Goal: Transaction & Acquisition: Book appointment/travel/reservation

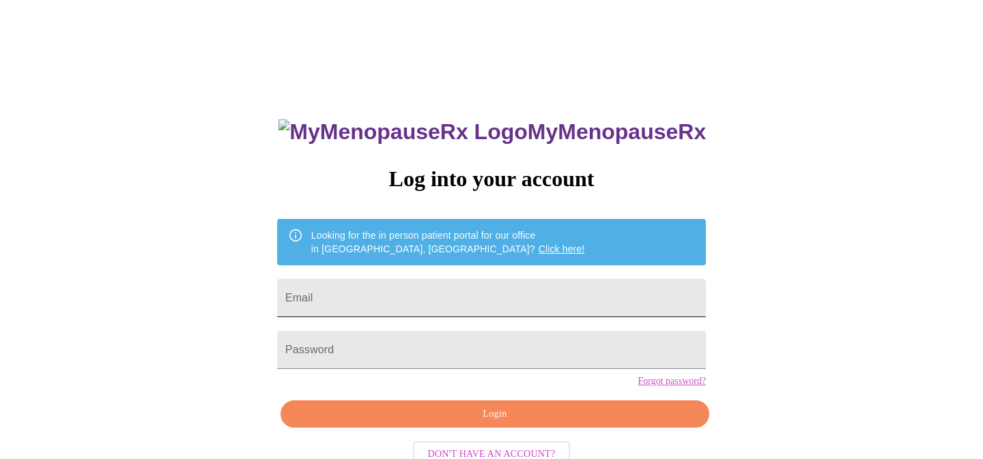
click at [504, 289] on input "Email" at bounding box center [491, 298] width 429 height 38
type input "[EMAIL_ADDRESS][DOMAIN_NAME]"
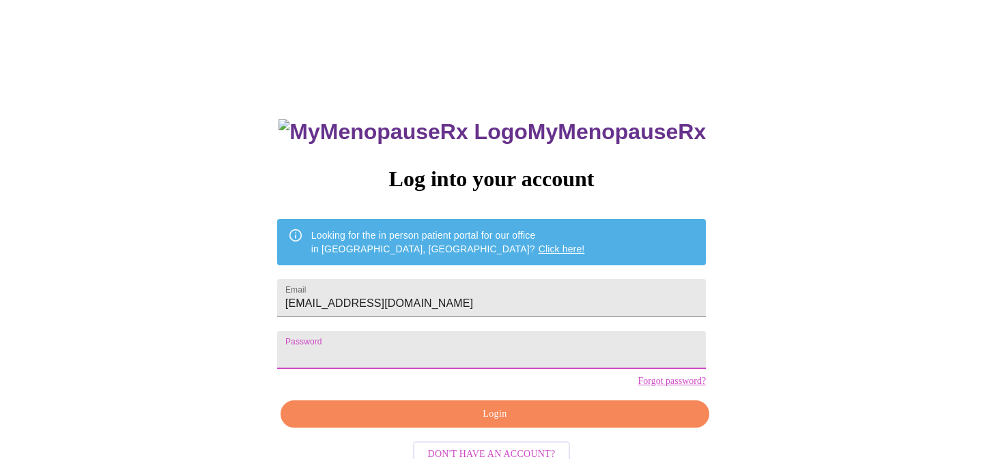
click at [506, 423] on span "Login" at bounding box center [494, 414] width 397 height 17
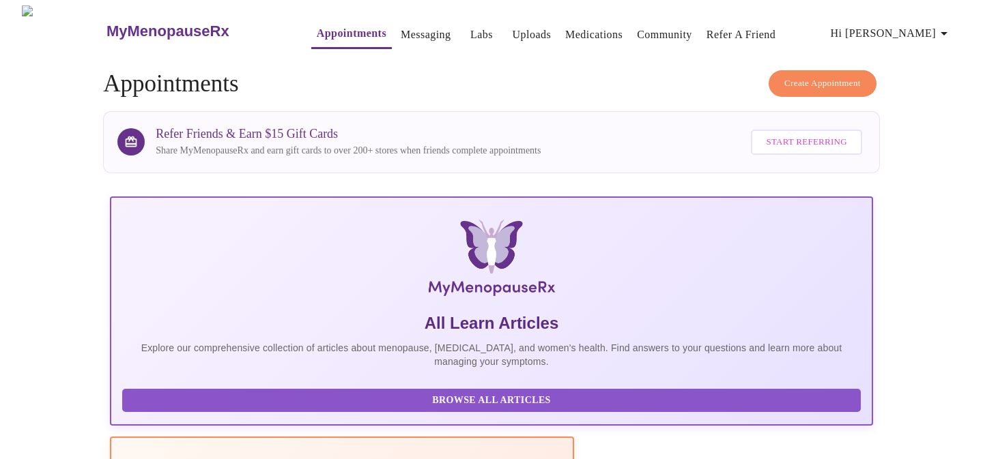
click at [841, 77] on span "Create Appointment" at bounding box center [822, 84] width 76 height 16
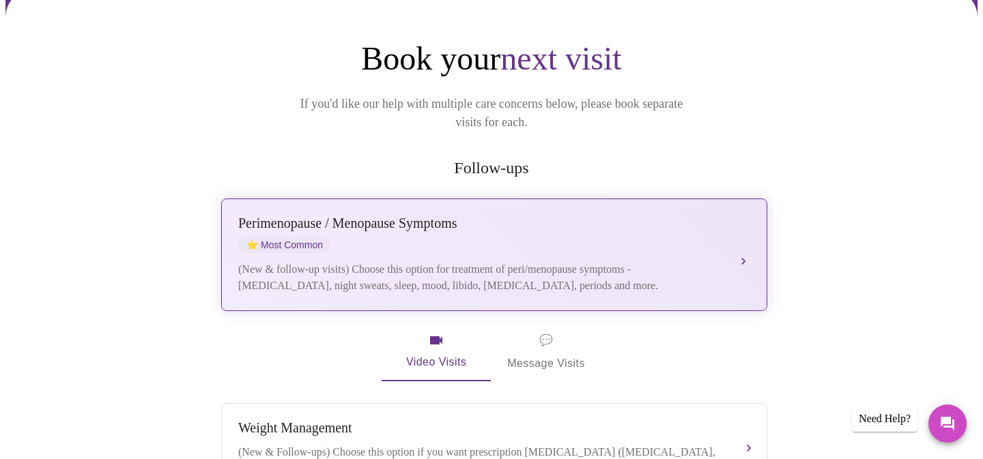
scroll to position [143, 0]
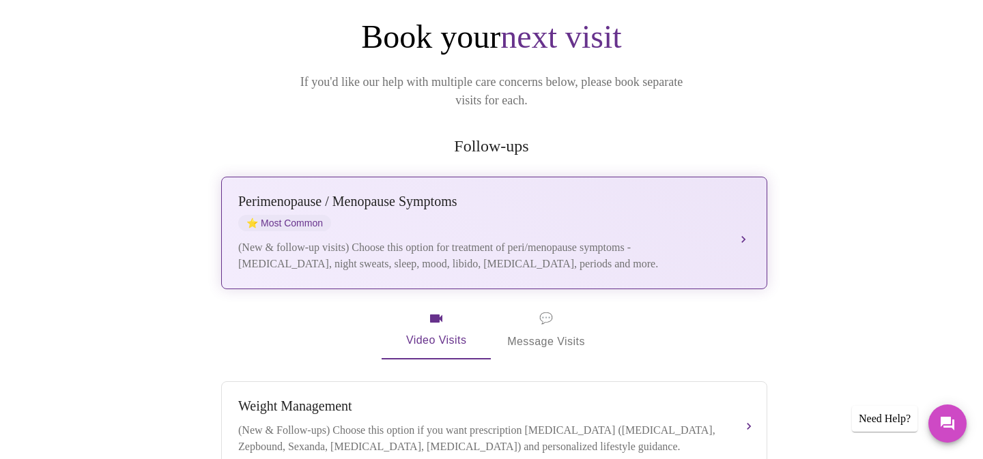
click at [629, 194] on div "[MEDICAL_DATA] / Menopause Symptoms ⭐ Most Common" at bounding box center [480, 213] width 485 height 38
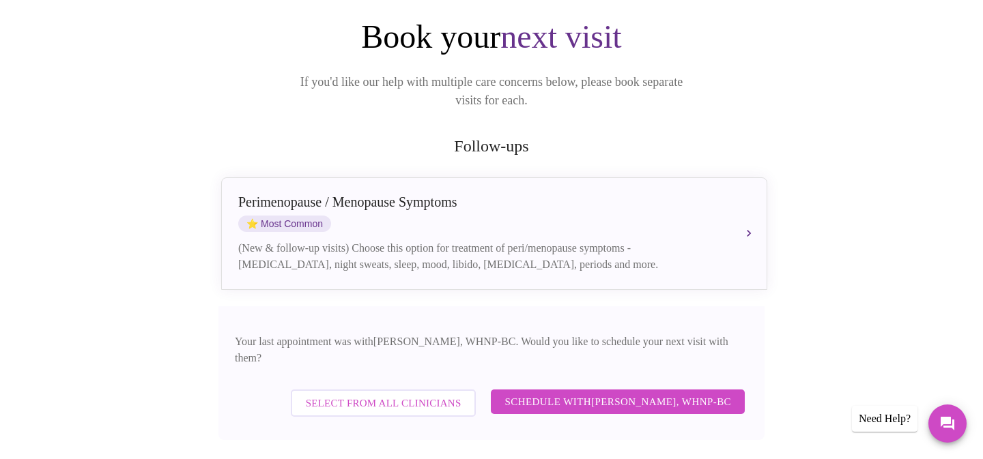
click at [461, 394] on span "Select from All Clinicians" at bounding box center [384, 403] width 156 height 18
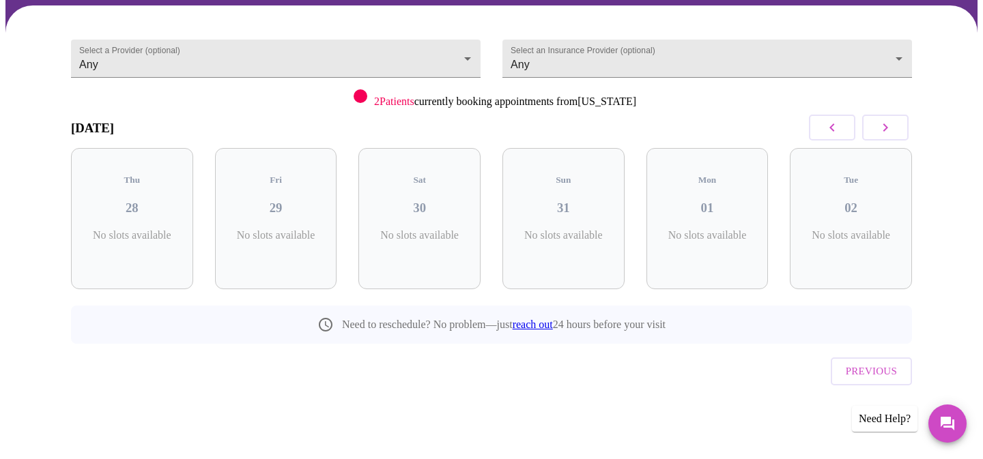
scroll to position [77, 0]
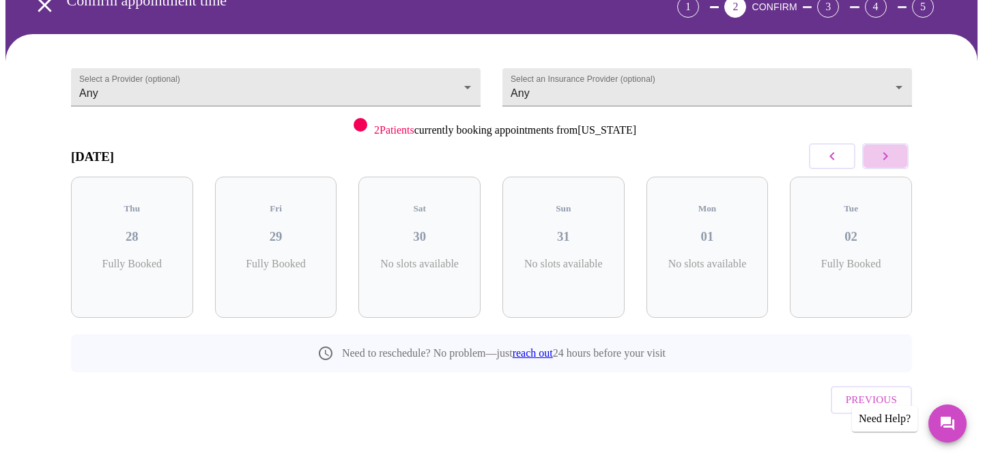
click at [889, 154] on icon "button" at bounding box center [885, 156] width 16 height 16
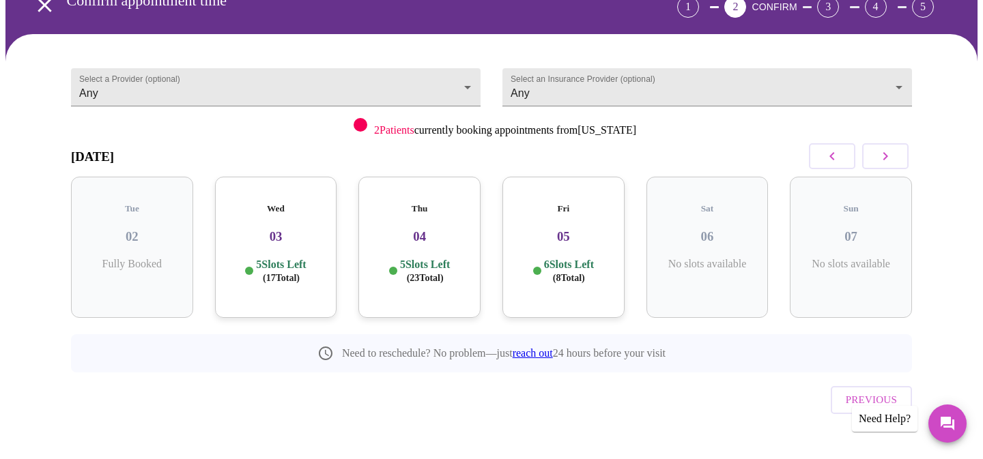
click at [304, 229] on h3 "03" at bounding box center [276, 236] width 100 height 15
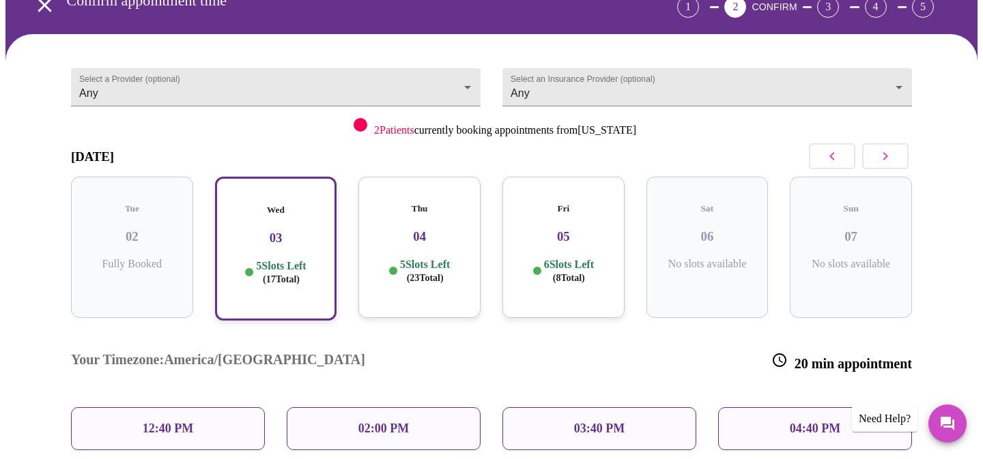
click at [430, 229] on h3 "04" at bounding box center [419, 236] width 100 height 15
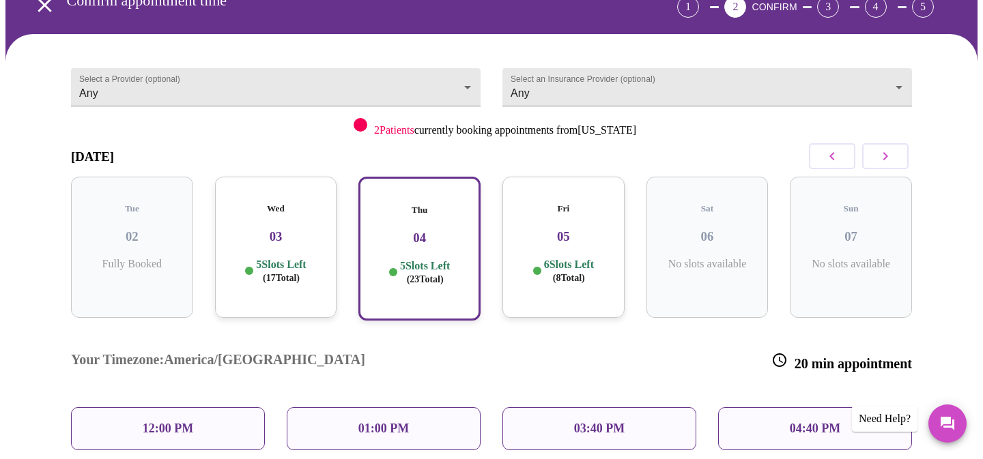
click at [536, 240] on div "Fri 05 6 Slots Left ( 8 Total)" at bounding box center [563, 247] width 122 height 141
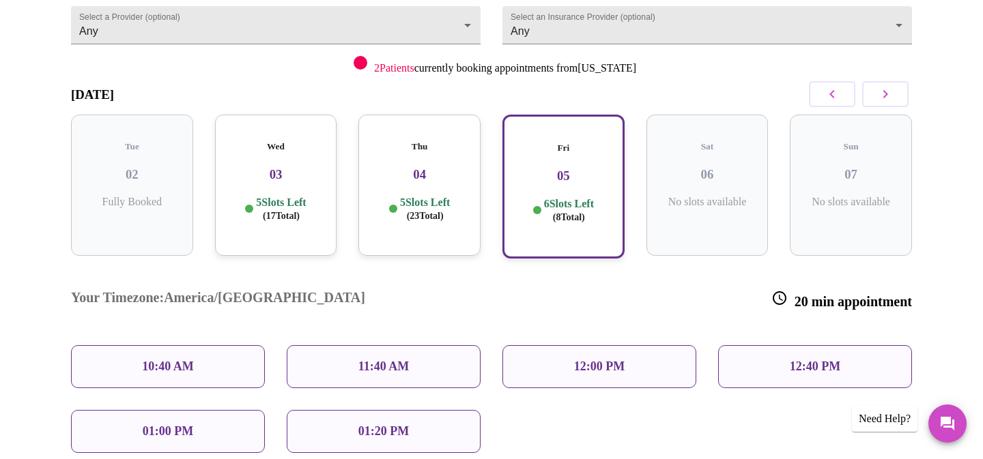
scroll to position [145, 0]
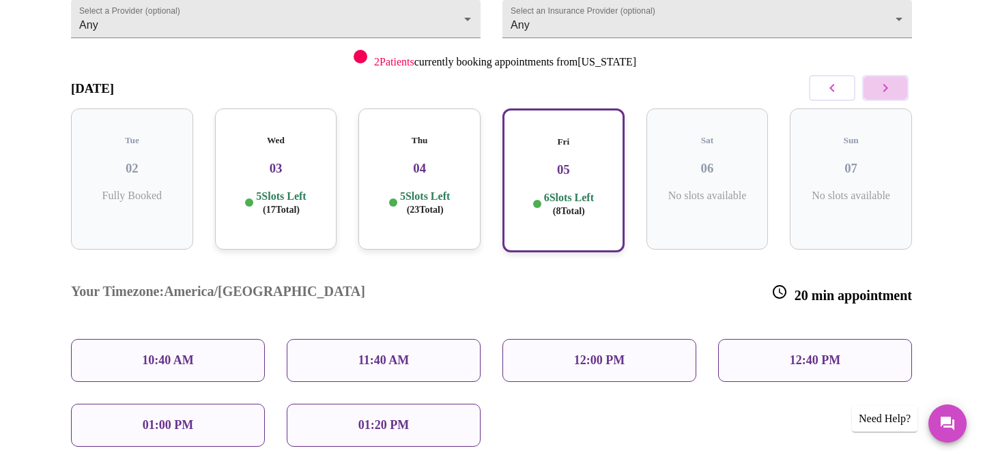
click at [882, 80] on icon "button" at bounding box center [885, 88] width 16 height 16
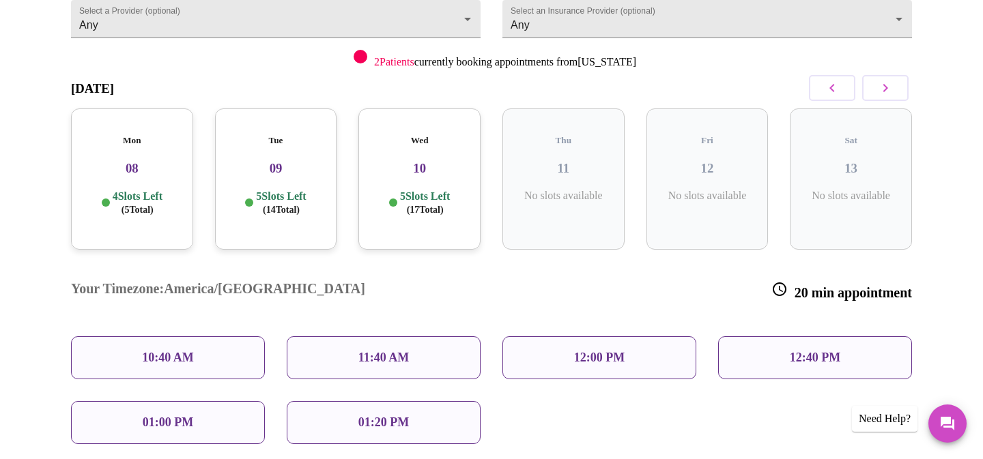
scroll to position [77, 0]
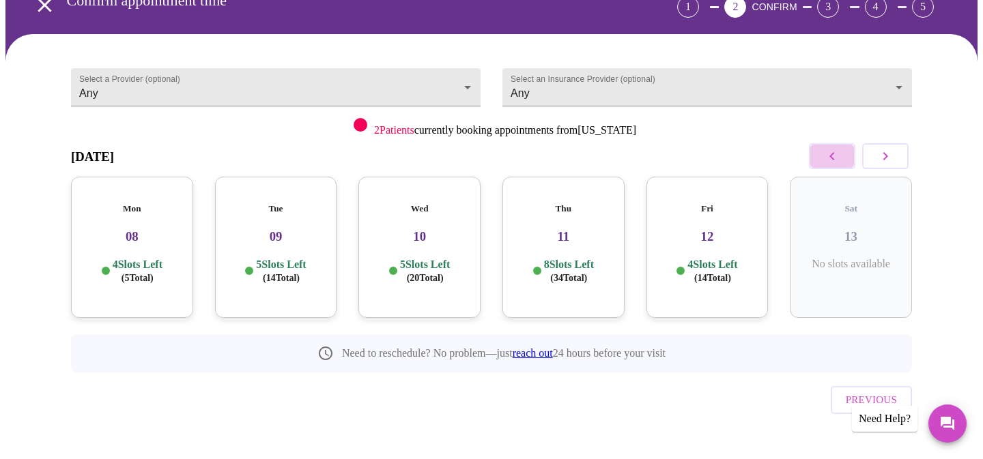
click at [825, 147] on button "button" at bounding box center [832, 156] width 46 height 26
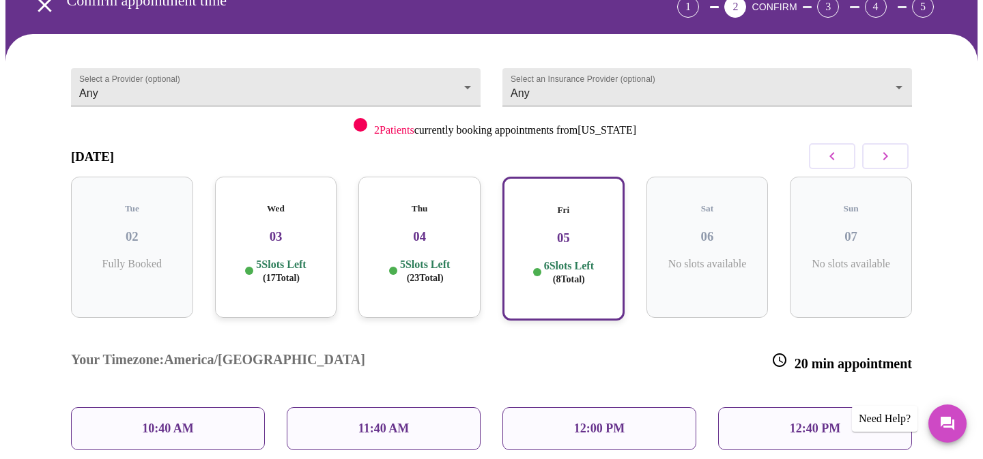
click at [546, 231] on h3 "05" at bounding box center [564, 238] width 98 height 15
click at [199, 407] on div "10:40 AM" at bounding box center [168, 428] width 194 height 43
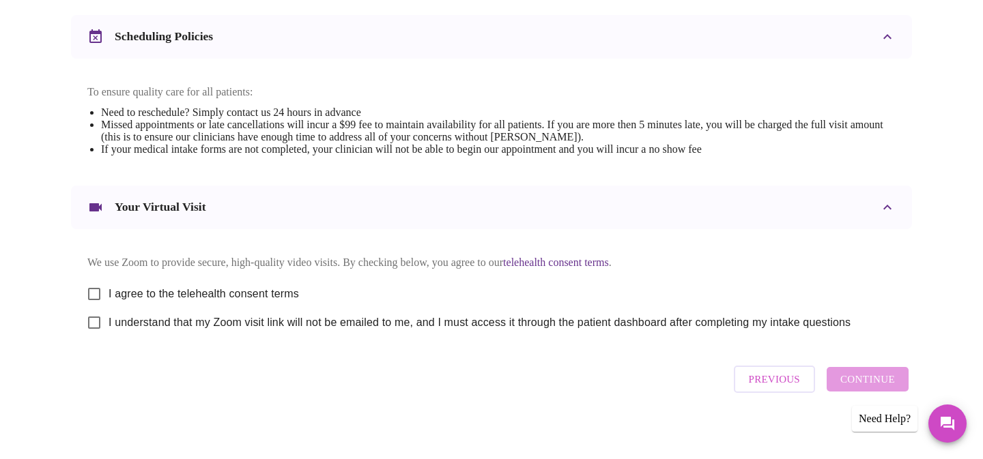
scroll to position [530, 0]
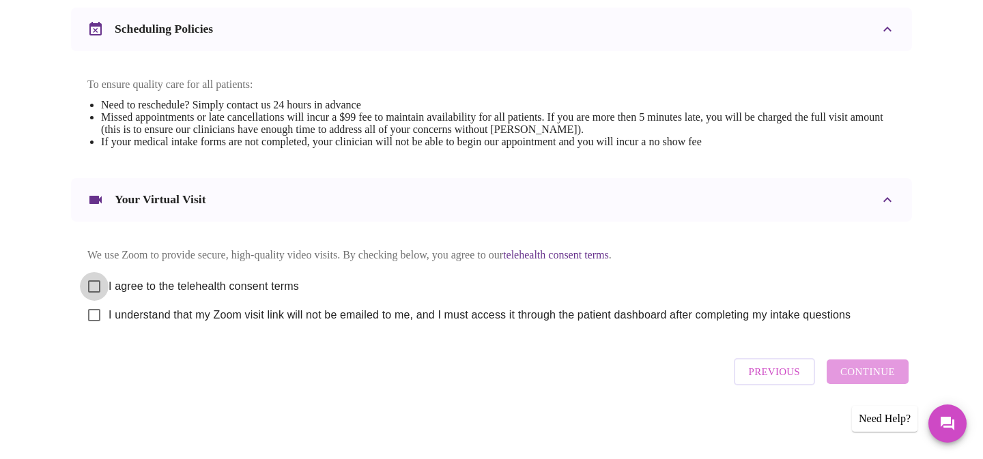
click at [93, 284] on input "I agree to the telehealth consent terms" at bounding box center [94, 286] width 29 height 29
checkbox input "true"
click at [93, 312] on input "I understand that my Zoom visit link will not be emailed to me, and I must acce…" at bounding box center [94, 315] width 29 height 29
checkbox input "true"
click at [886, 371] on span "Continue" at bounding box center [867, 372] width 55 height 18
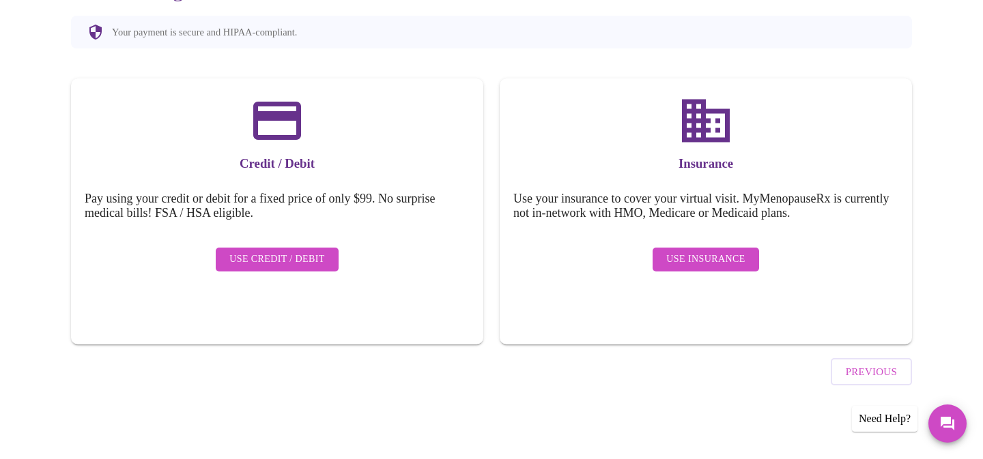
scroll to position [121, 0]
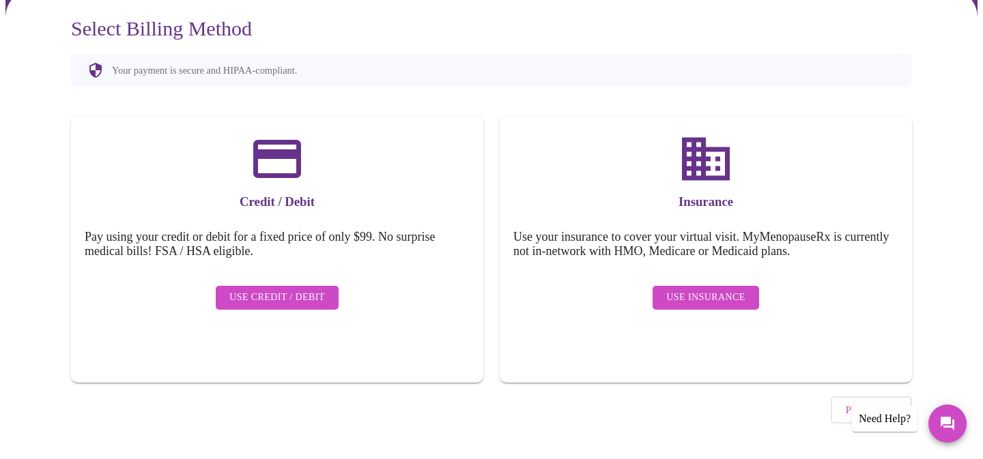
click at [761, 244] on h5 "Use your insurance to cover your virtual visit. MyMenopauseRx is currently not …" at bounding box center [705, 244] width 385 height 29
click at [696, 289] on span "Use Insurance" at bounding box center [705, 297] width 78 height 17
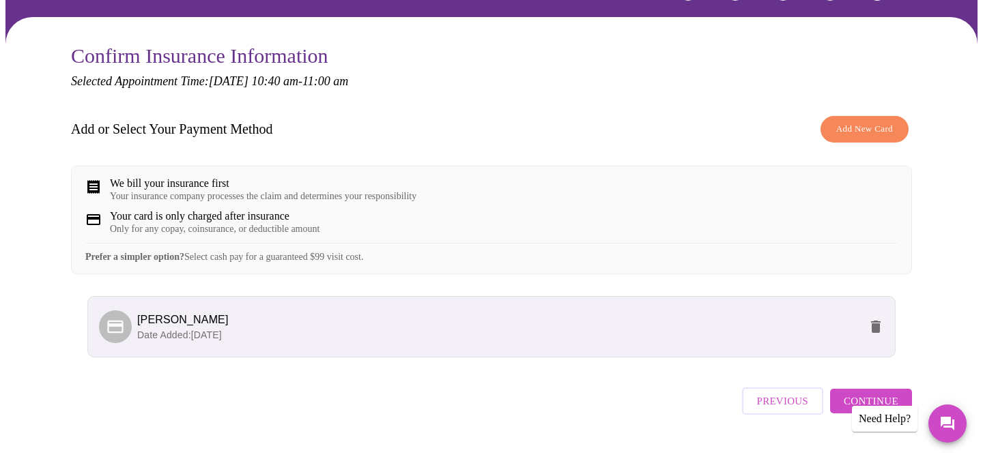
scroll to position [133, 0]
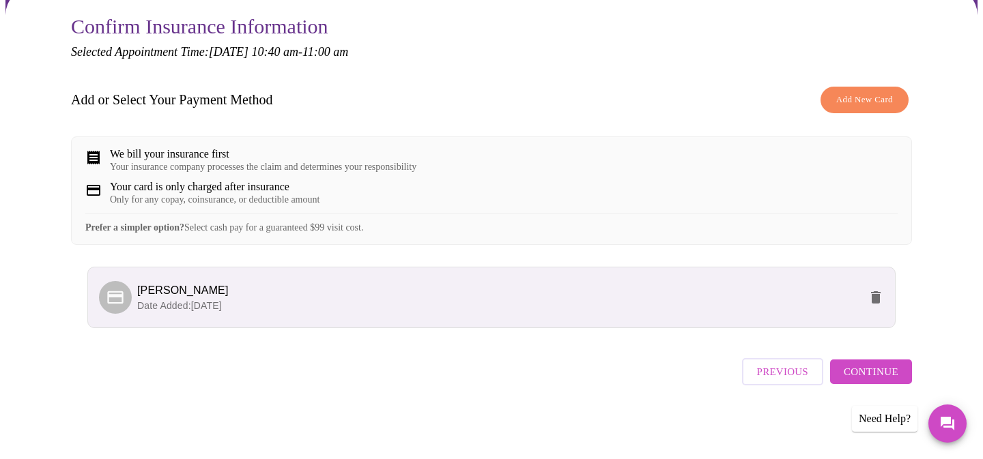
click at [880, 375] on span "Continue" at bounding box center [871, 372] width 55 height 18
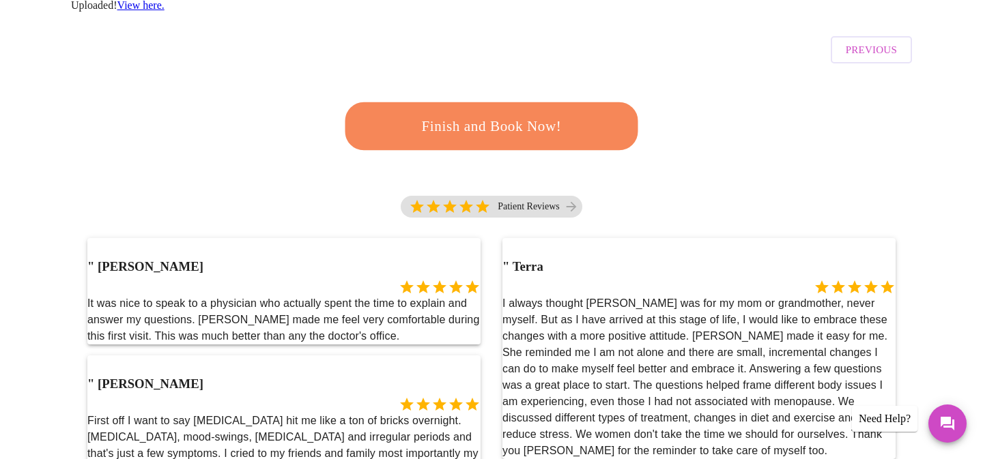
scroll to position [403, 0]
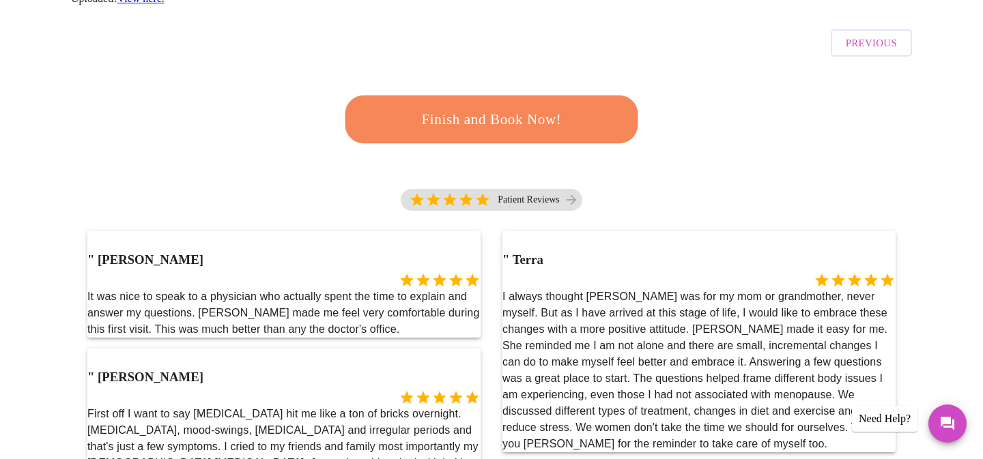
click at [521, 107] on span "Finish and Book Now!" at bounding box center [491, 119] width 253 height 25
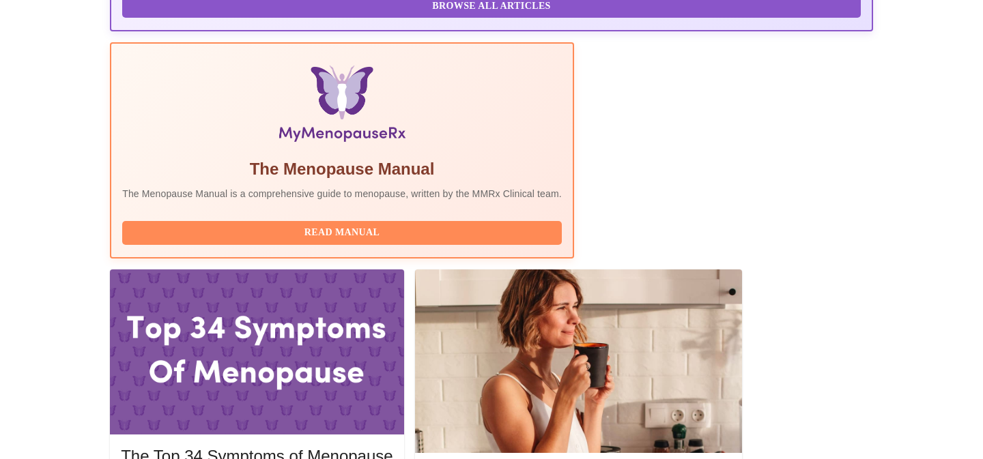
scroll to position [392, 0]
